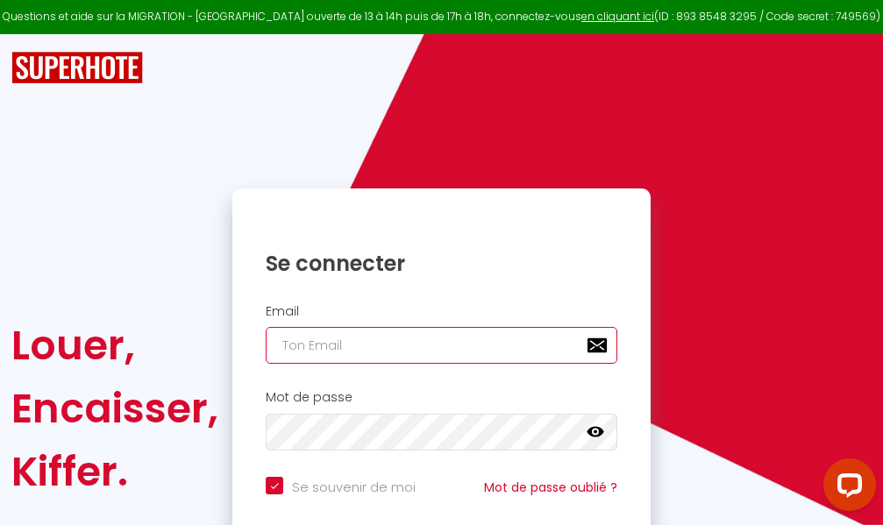
click at [416, 345] on input "email" at bounding box center [442, 345] width 352 height 37
type input "m"
checkbox input "true"
type input "ma"
checkbox input "true"
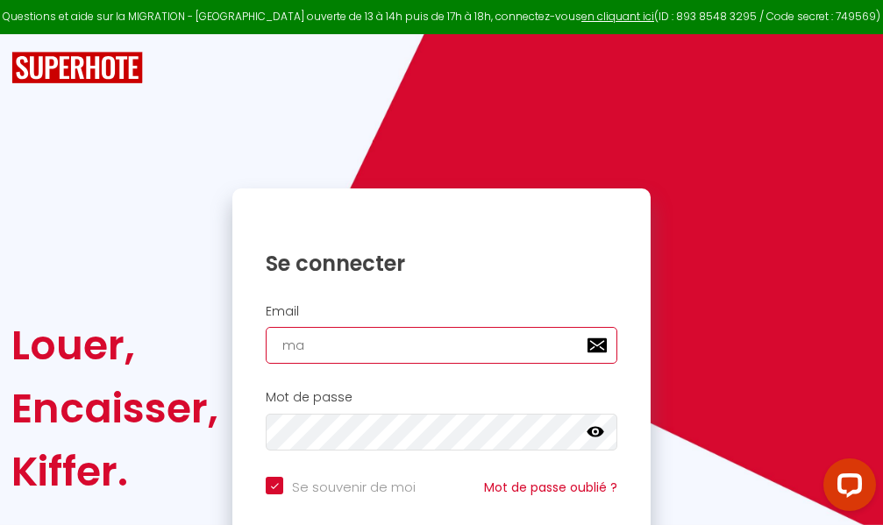
type input "mar"
checkbox input "true"
type input "marc"
checkbox input "true"
type input "marcd"
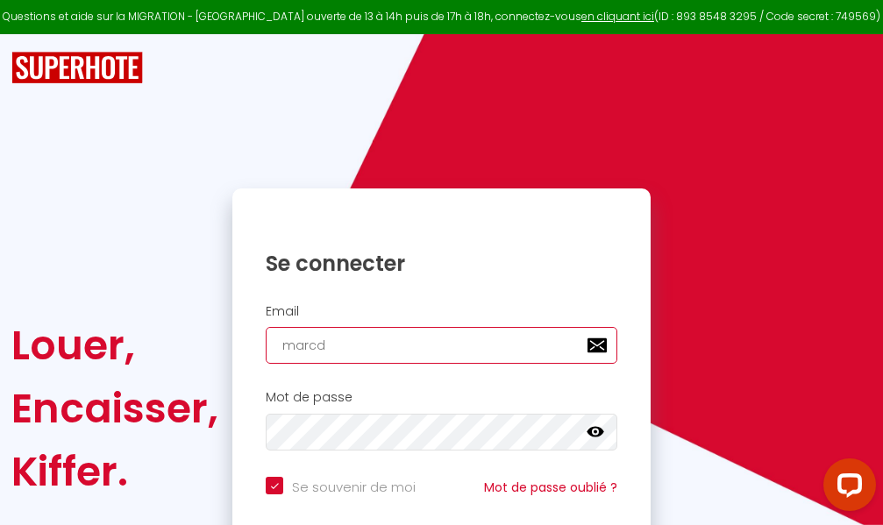
checkbox input "true"
type input "marcdp"
checkbox input "true"
type input "marcdpo"
checkbox input "true"
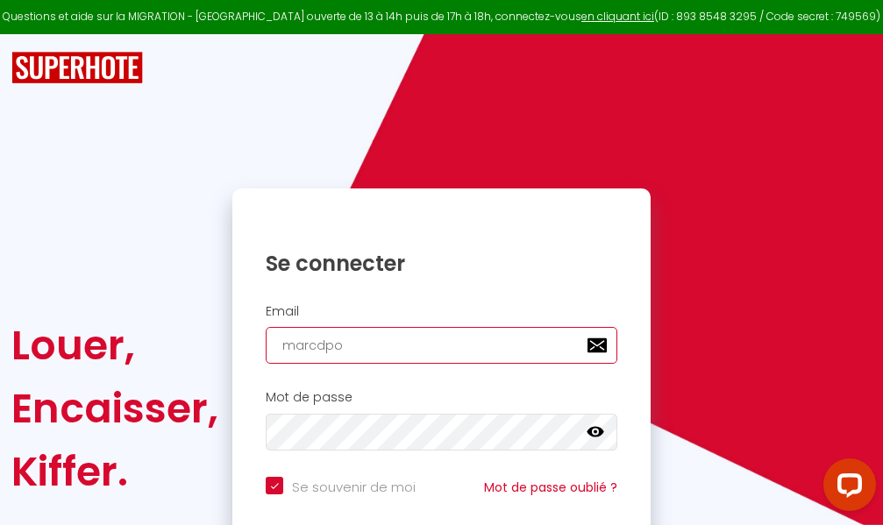
type input "marcdpoz"
checkbox input "true"
type input "marcdpoz."
checkbox input "true"
type input "marcdpoz.l"
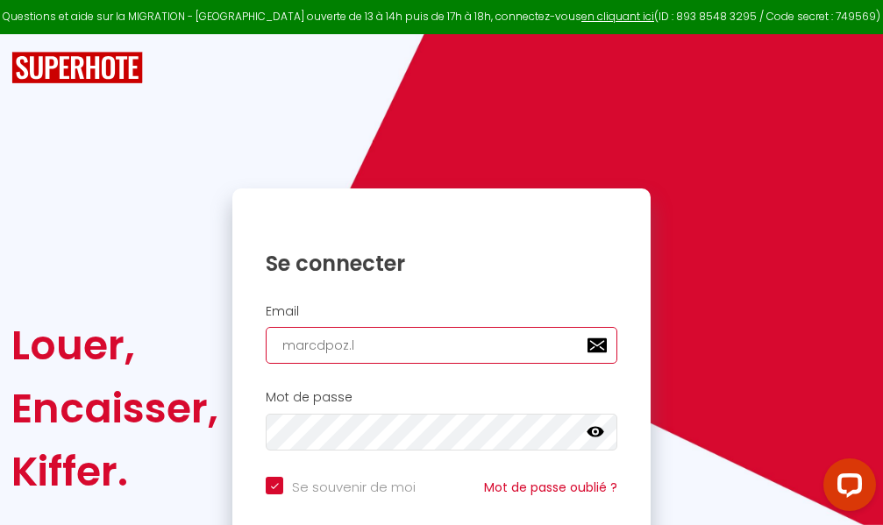
checkbox input "true"
type input "marcdpoz.lo"
checkbox input "true"
type input "marcdpoz.loc"
checkbox input "true"
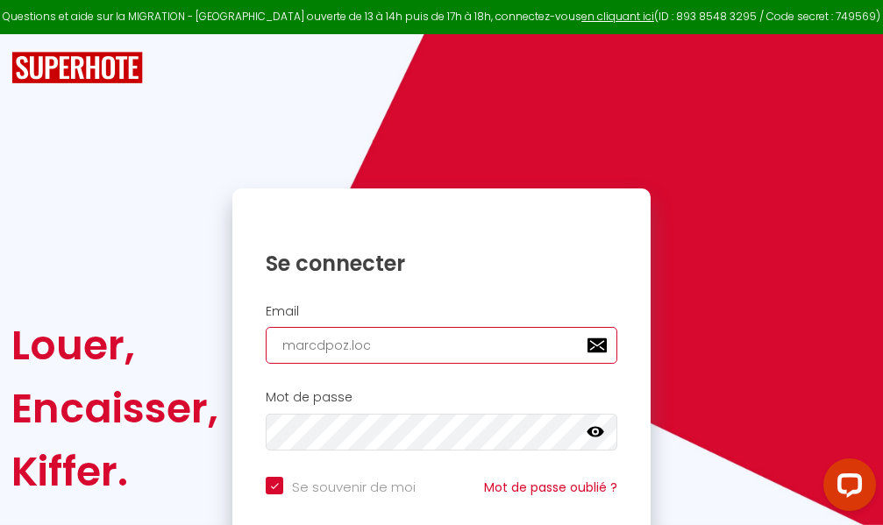
type input "marcdpoz.loca"
checkbox input "true"
type input "marcdpoz.locat"
checkbox input "true"
type input "marcdpoz.locati"
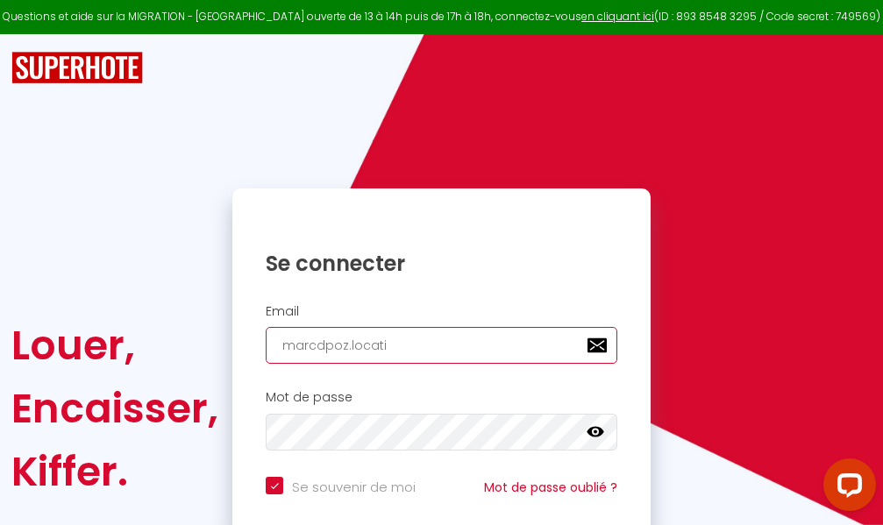
checkbox input "true"
type input "marcdpoz.locatio"
checkbox input "true"
type input "marcdpoz.location"
checkbox input "true"
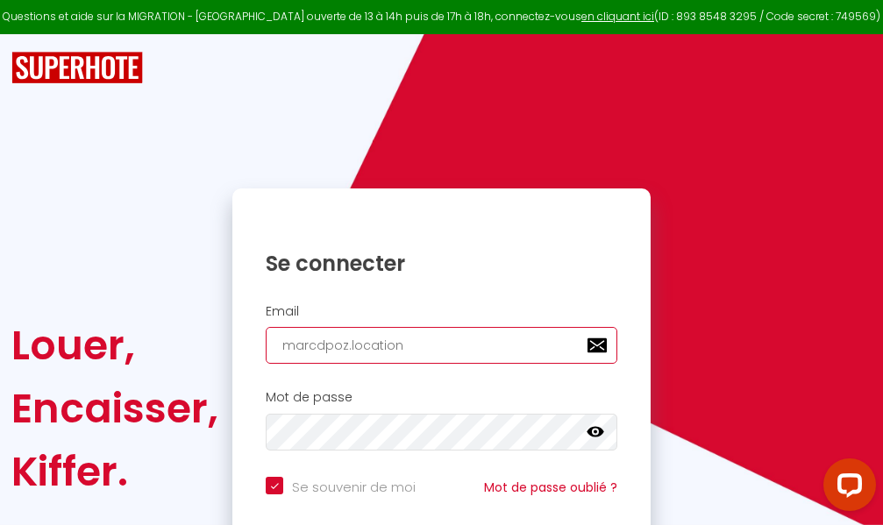
type input "marcdpoz.location@"
checkbox input "true"
type input "marcdpoz.location@g"
checkbox input "true"
type input "marcdpoz.location@gm"
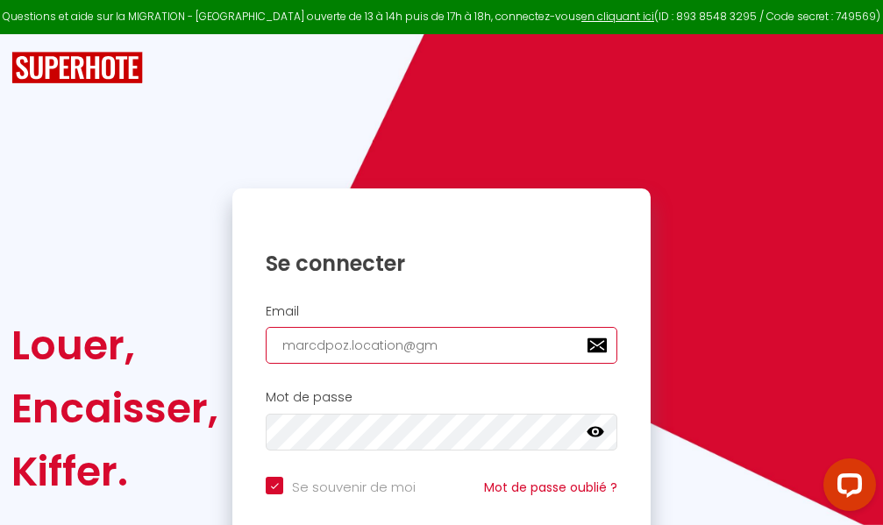
checkbox input "true"
type input "marcdpoz.location@gma"
checkbox input "true"
type input "marcdpoz.location@gmai"
checkbox input "true"
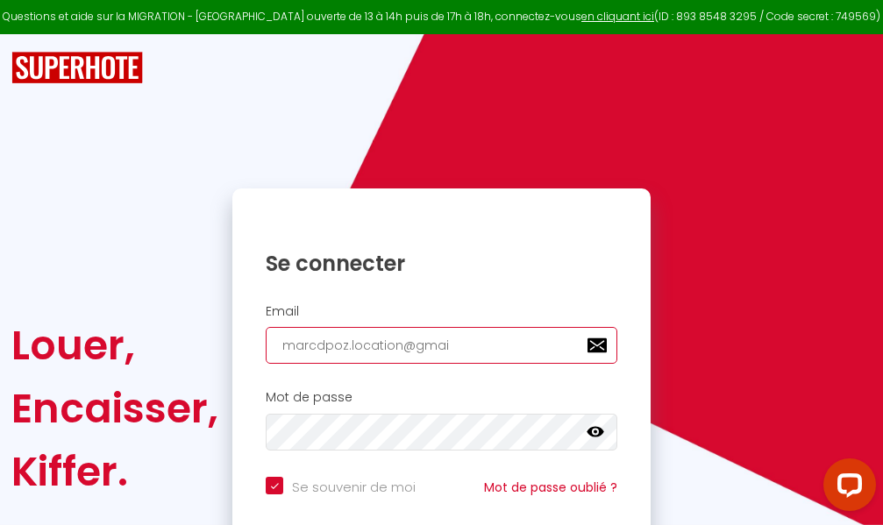
type input "[EMAIL_ADDRESS]"
checkbox input "true"
type input "[EMAIL_ADDRESS]."
checkbox input "true"
type input "marcdpoz.location@gmail.c"
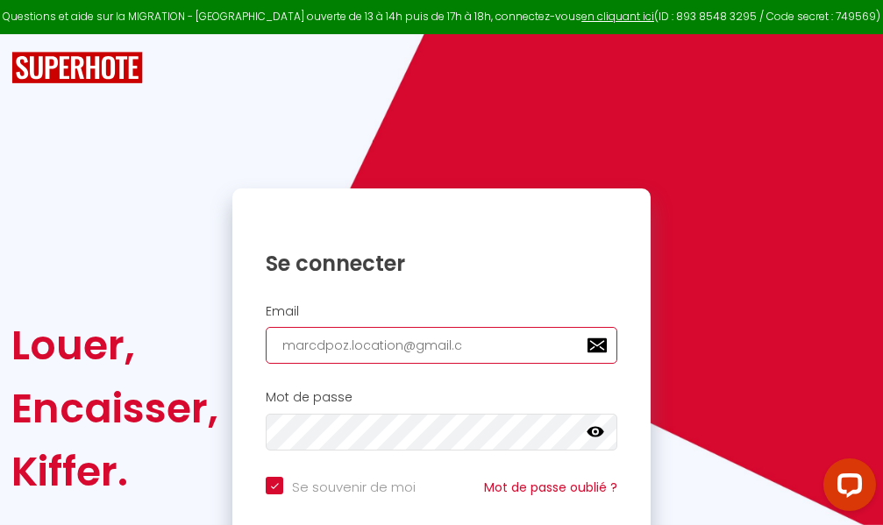
checkbox input "true"
type input "[EMAIL_ADDRESS][DOMAIN_NAME]"
checkbox input "true"
type input "[EMAIL_ADDRESS][DOMAIN_NAME]"
checkbox input "true"
